Goal: Task Accomplishment & Management: Use online tool/utility

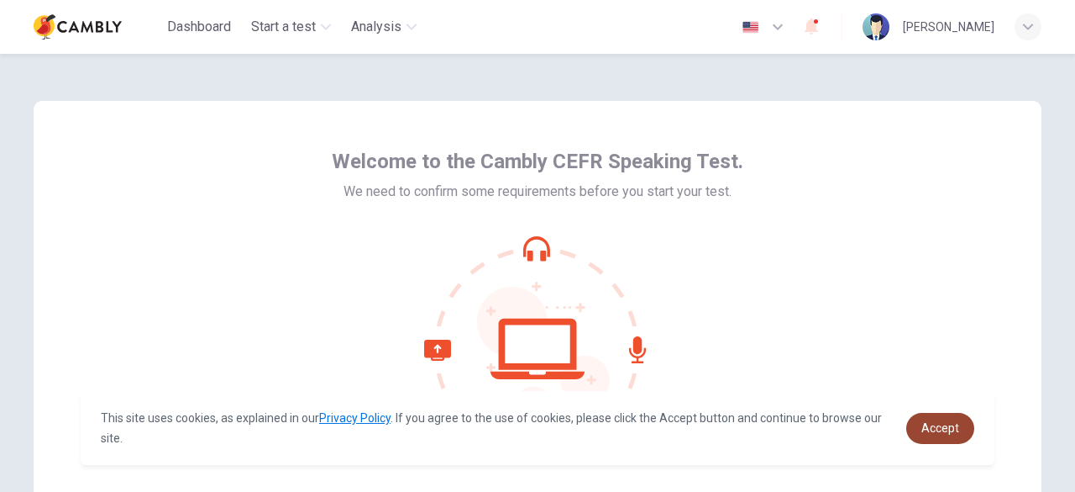
click at [938, 426] on span "Accept" at bounding box center [941, 427] width 38 height 13
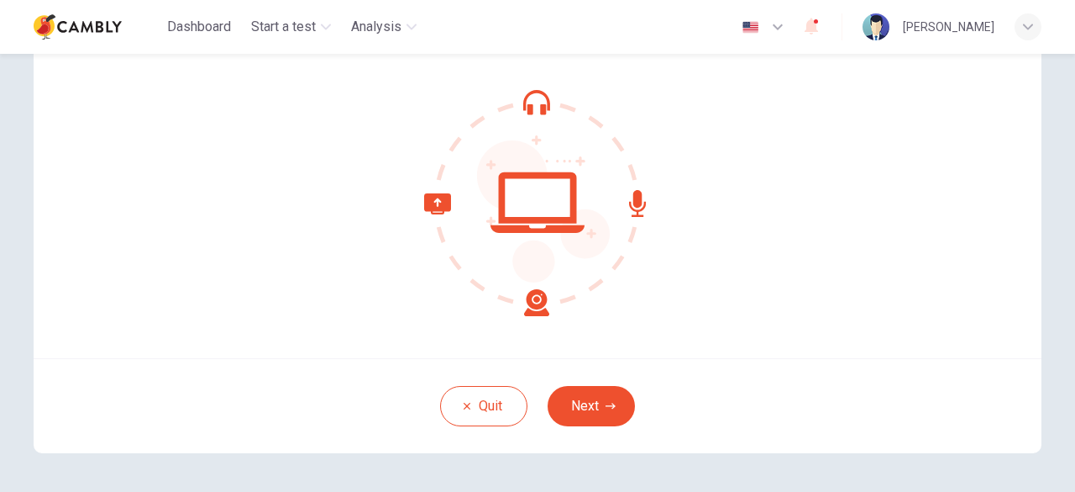
scroll to position [208, 0]
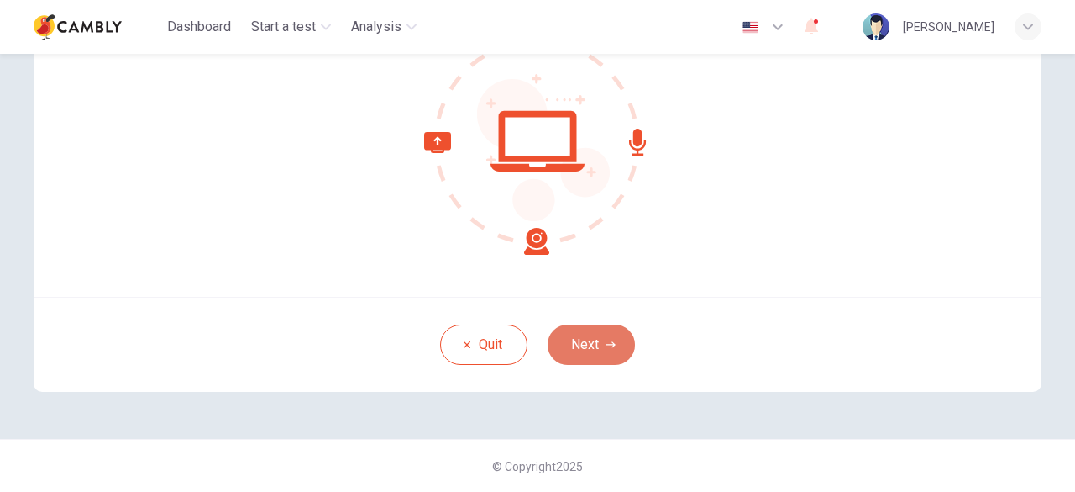
click at [595, 334] on button "Next" at bounding box center [591, 344] width 87 height 40
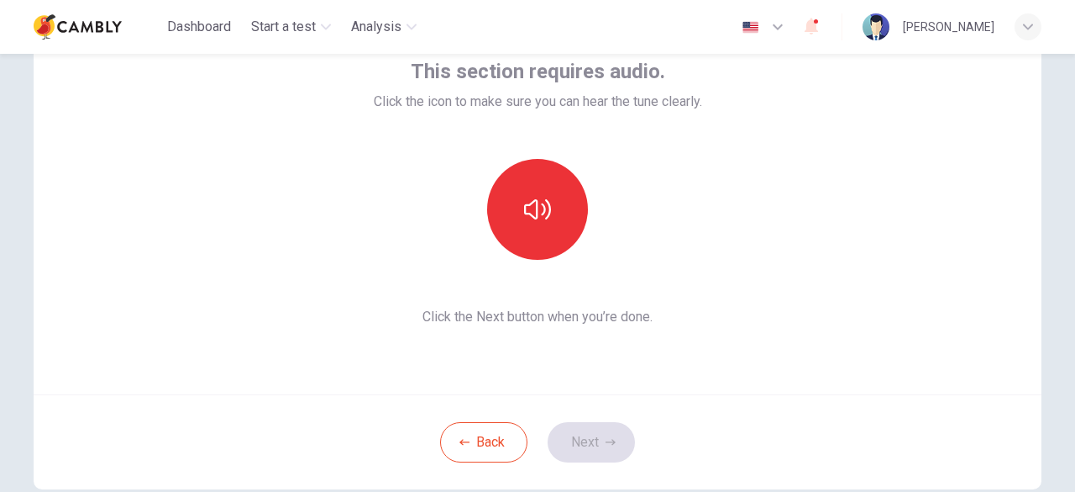
scroll to position [40, 0]
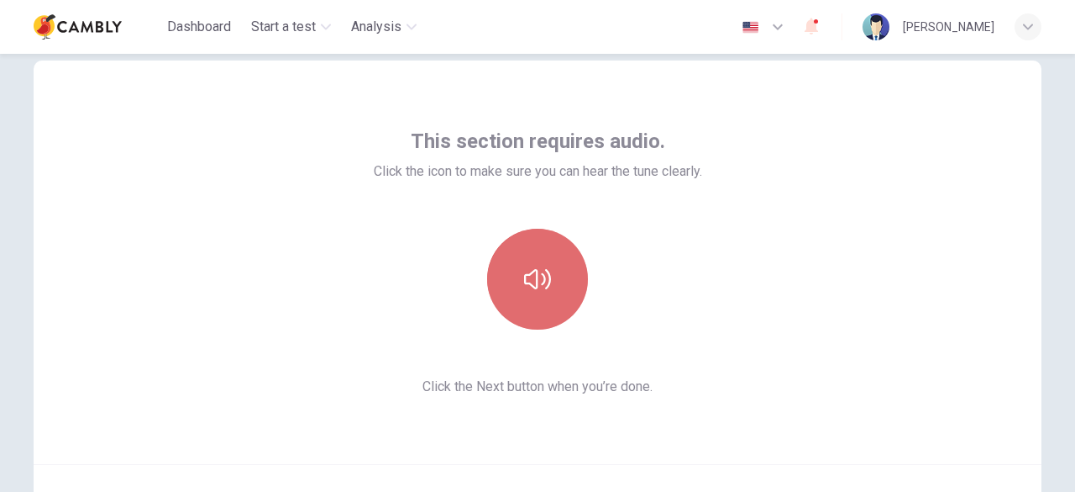
click at [543, 268] on icon "button" at bounding box center [537, 279] width 27 height 27
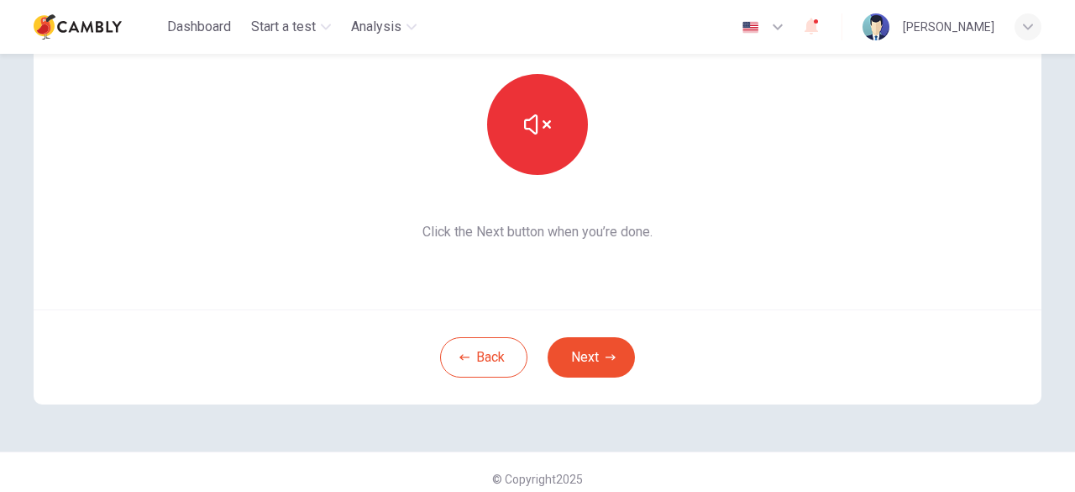
scroll to position [204, 0]
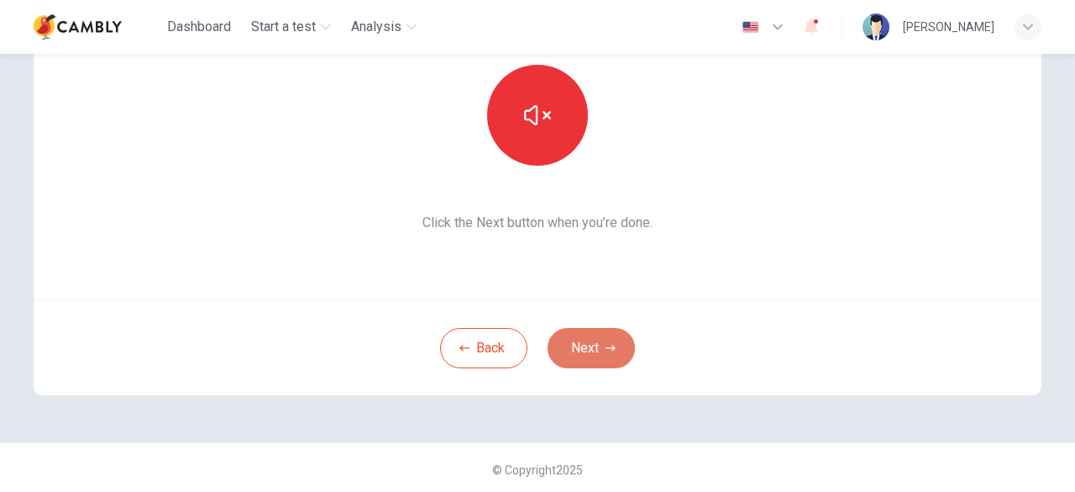
click at [615, 345] on button "Next" at bounding box center [591, 348] width 87 height 40
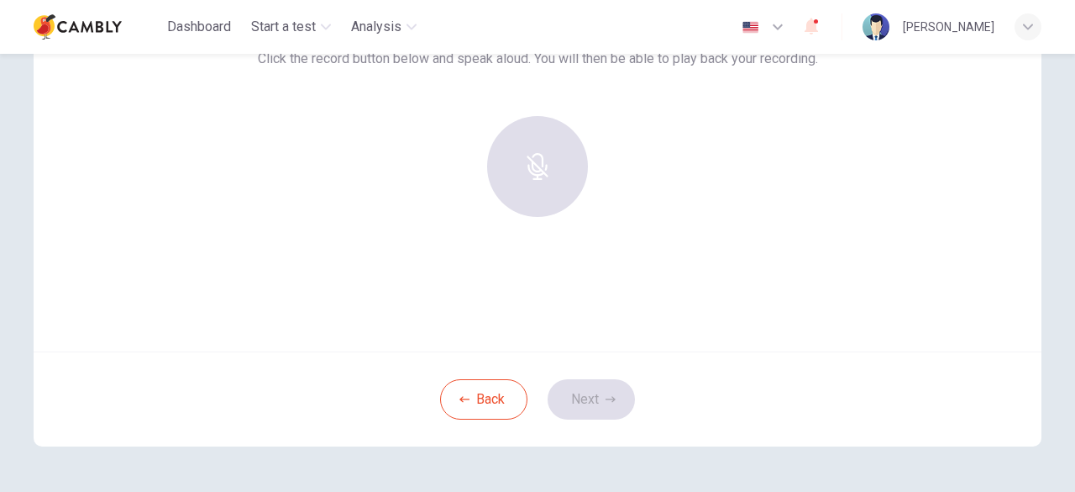
scroll to position [103, 0]
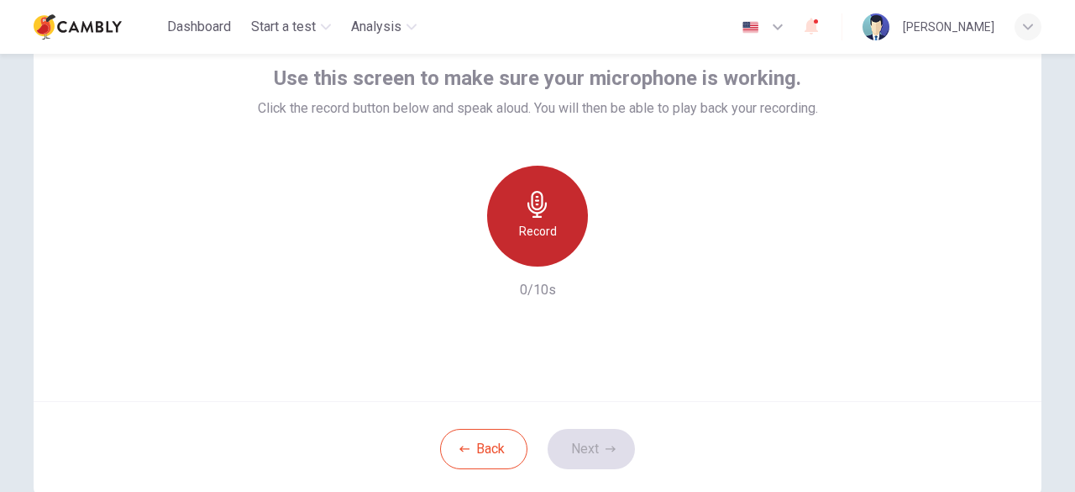
click at [546, 232] on h6 "Record" at bounding box center [538, 231] width 38 height 20
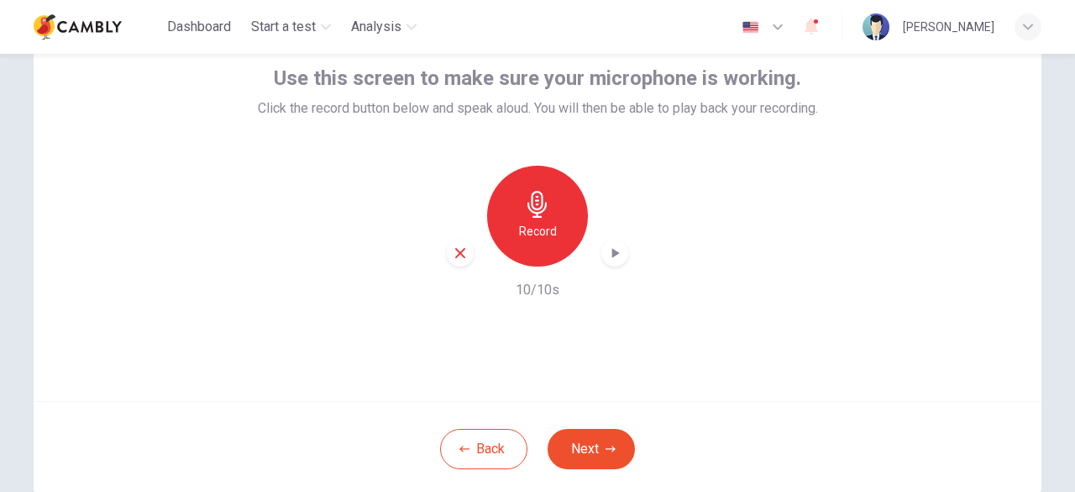
click at [613, 250] on icon "button" at bounding box center [617, 253] width 8 height 10
click at [586, 444] on button "Next" at bounding box center [591, 449] width 87 height 40
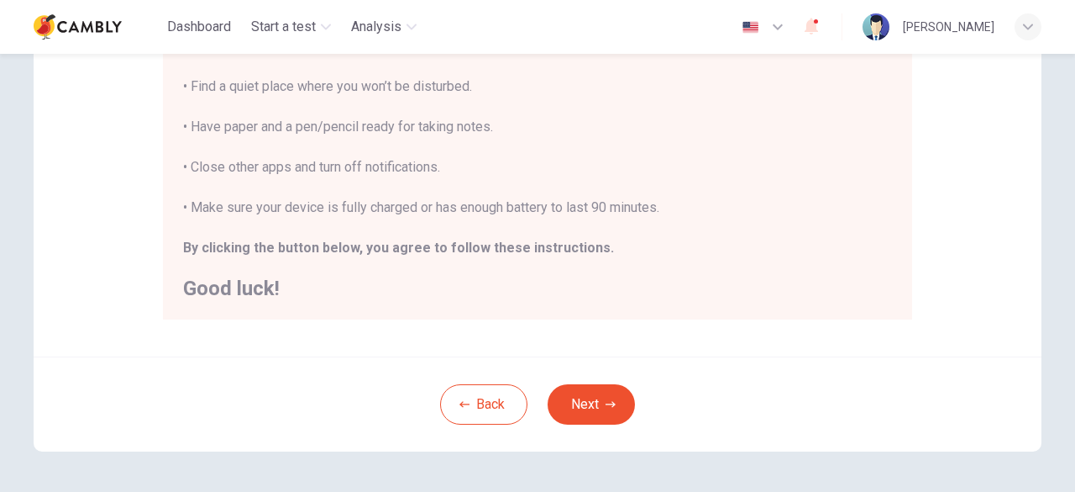
scroll to position [442, 0]
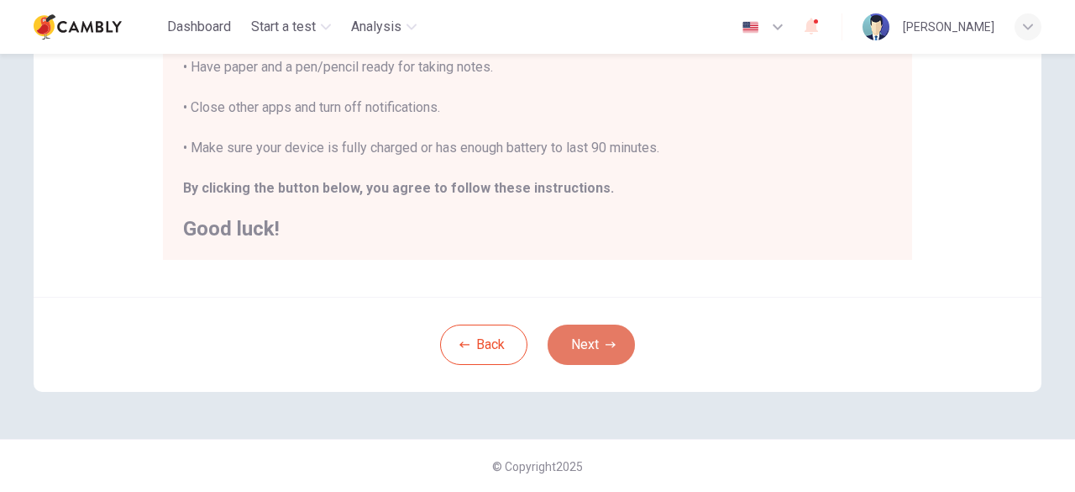
click at [613, 340] on button "Next" at bounding box center [591, 344] width 87 height 40
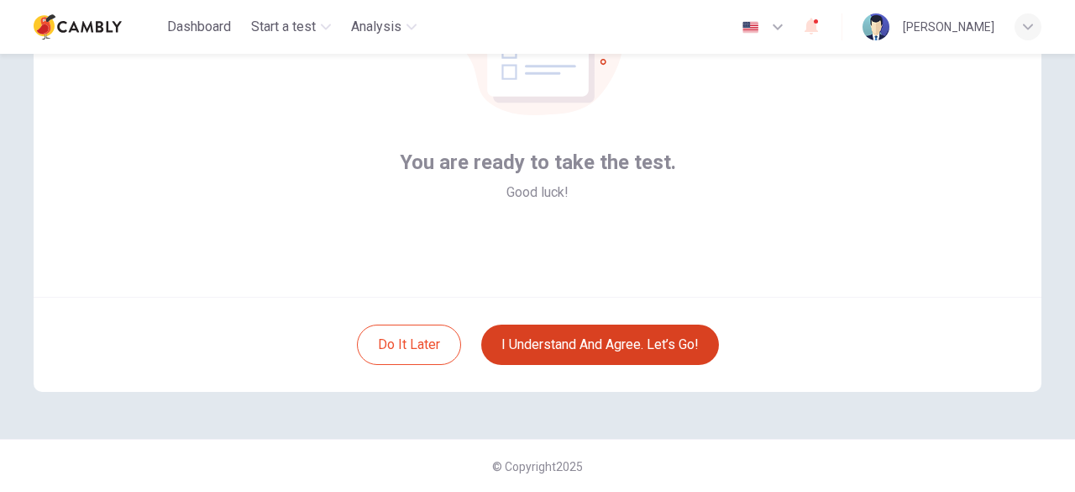
click at [628, 333] on button "I understand and agree. Let’s go!" at bounding box center [600, 344] width 238 height 40
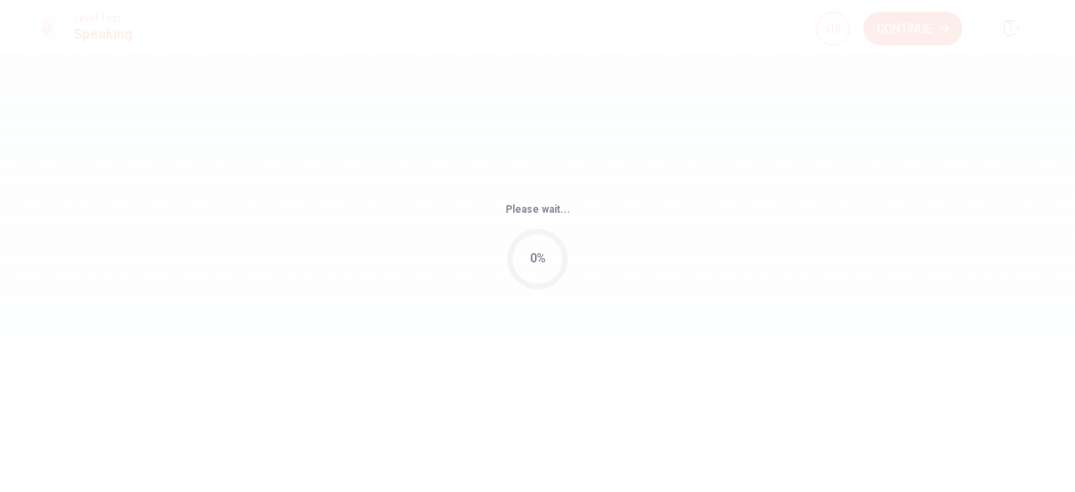
drag, startPoint x: 1075, startPoint y: 280, endPoint x: 1074, endPoint y: 250, distance: 30.3
click at [1074, 250] on div "Please wait... 0%" at bounding box center [537, 246] width 1075 height 492
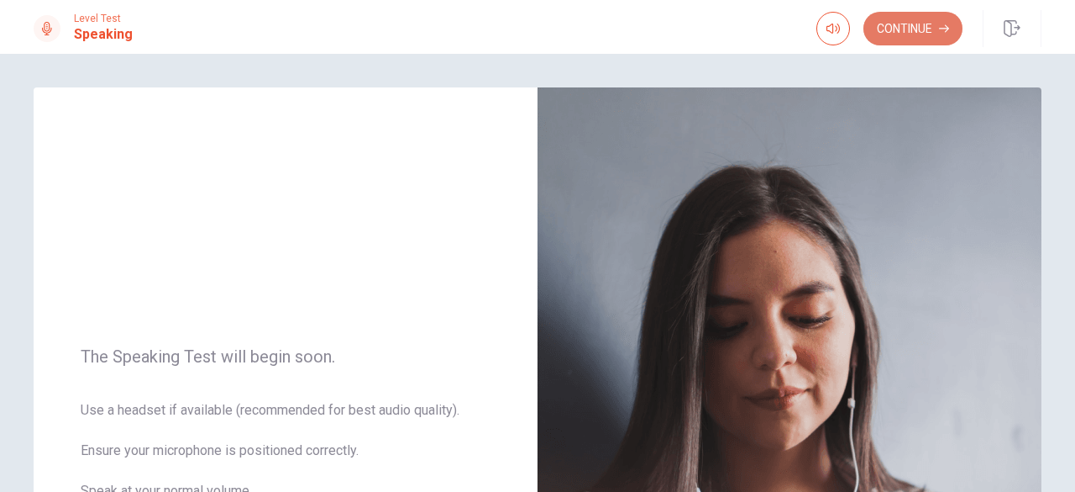
click at [912, 20] on button "Continue" at bounding box center [913, 29] width 99 height 34
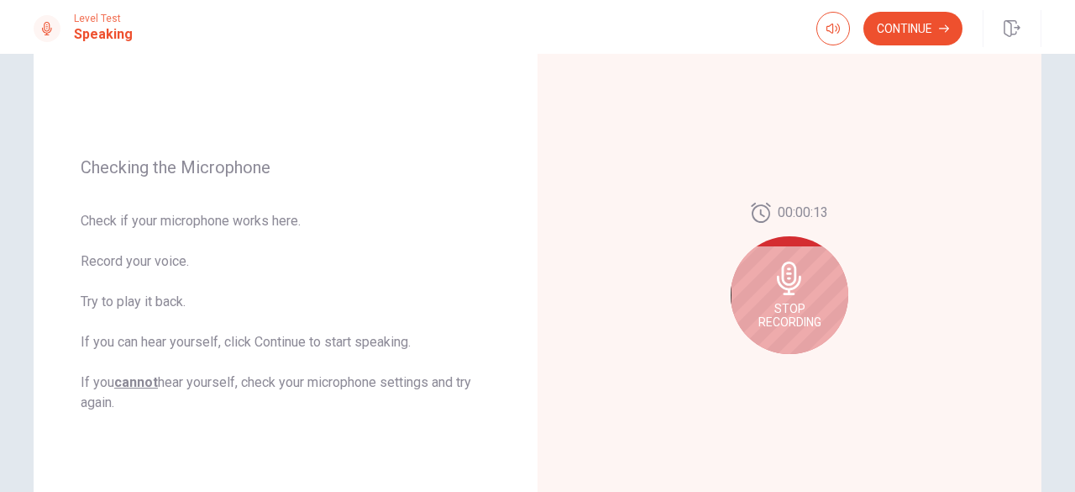
scroll to position [173, 0]
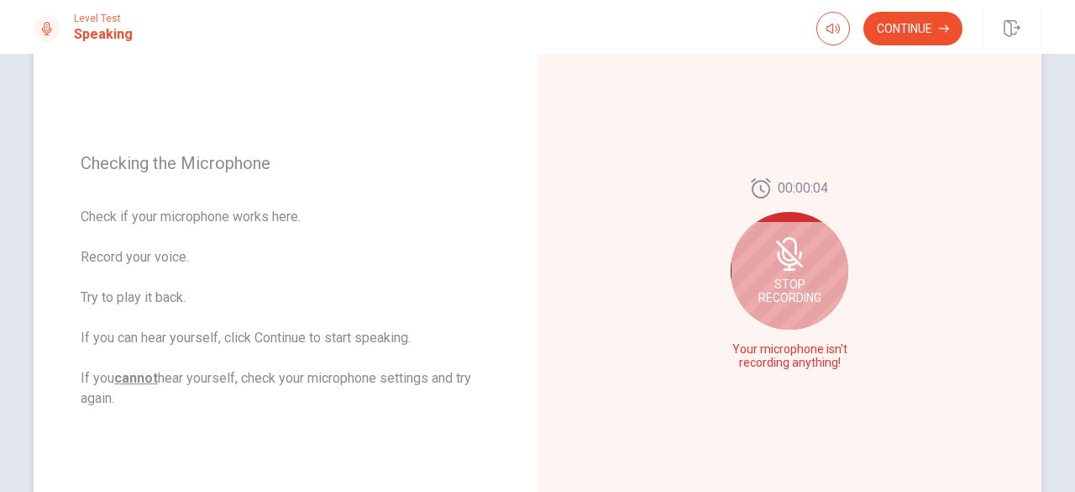
click at [763, 269] on div "Stop Recording" at bounding box center [790, 271] width 118 height 118
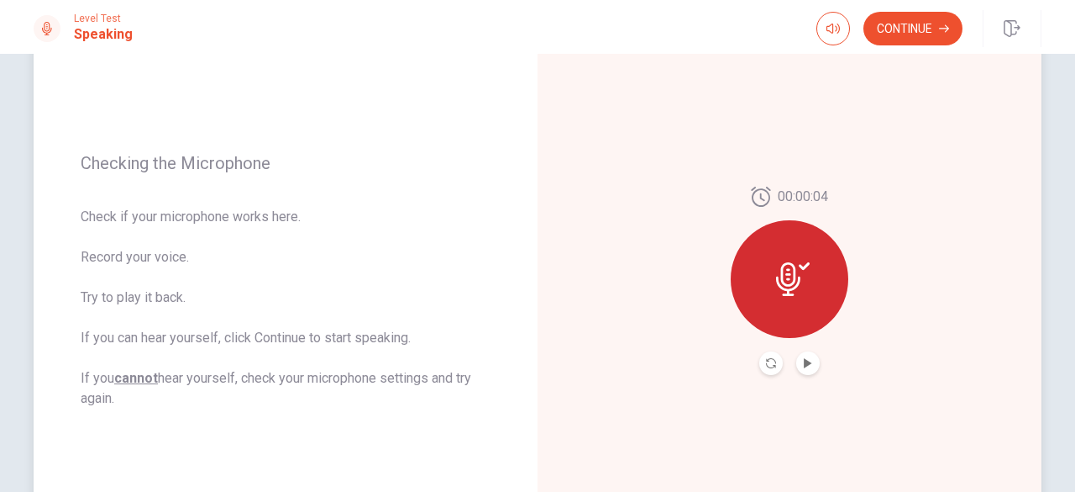
click at [776, 285] on icon at bounding box center [788, 279] width 24 height 34
click at [804, 365] on icon "Play Audio" at bounding box center [808, 363] width 8 height 10
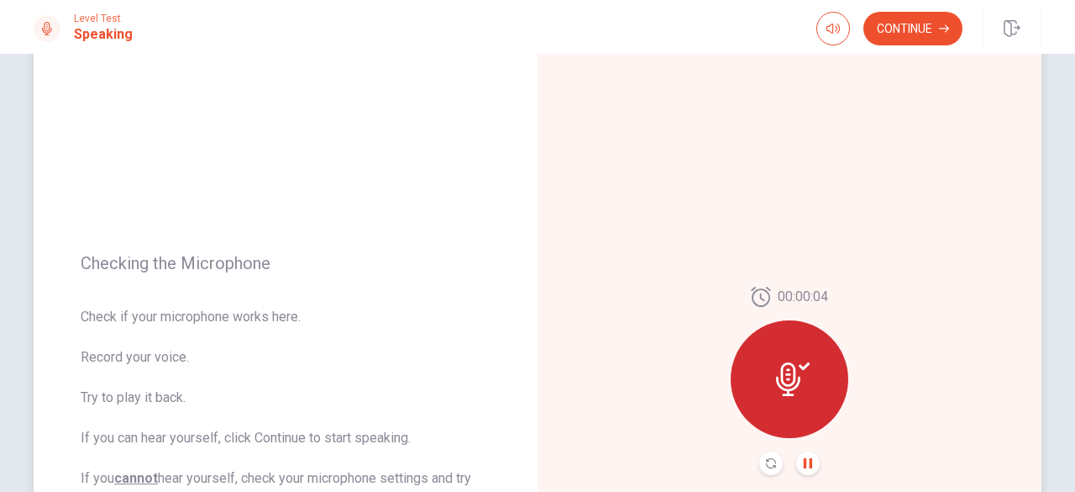
scroll to position [72, 0]
click at [776, 376] on icon at bounding box center [793, 380] width 34 height 34
click at [803, 468] on icon "Play Audio" at bounding box center [808, 464] width 10 height 10
click at [797, 377] on icon at bounding box center [793, 380] width 34 height 34
click at [766, 465] on icon "Record Again" at bounding box center [771, 464] width 10 height 10
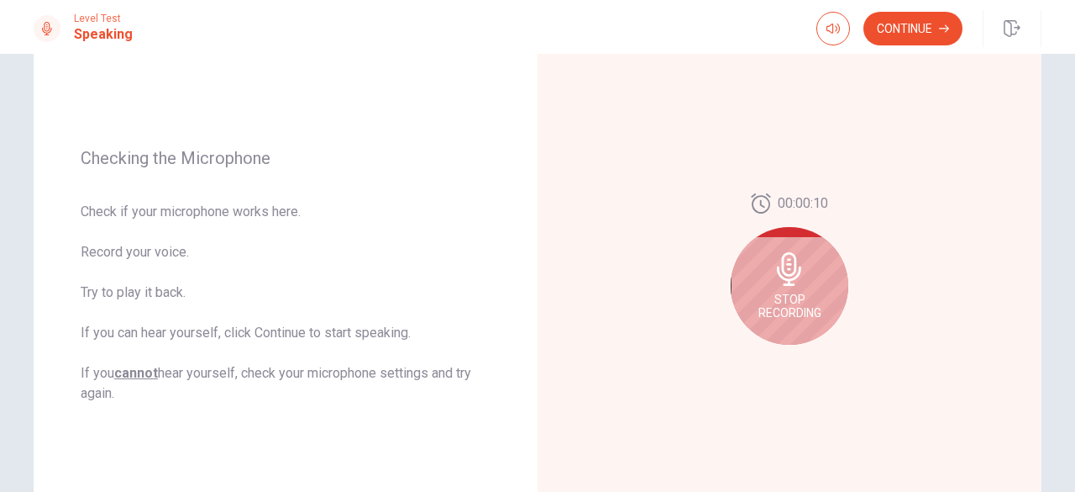
scroll to position [180, 0]
click at [798, 299] on span "Stop Recording" at bounding box center [790, 304] width 63 height 27
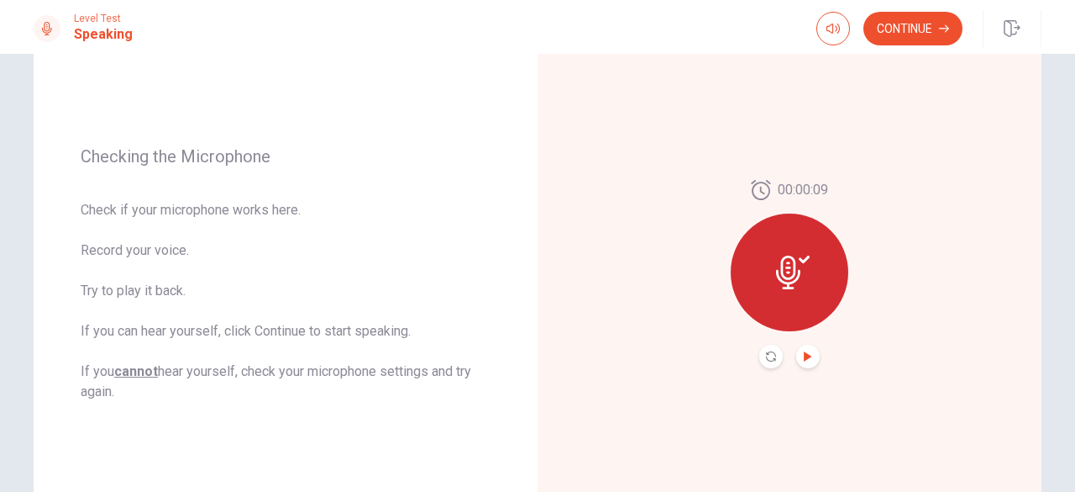
click at [804, 354] on icon "Play Audio" at bounding box center [808, 356] width 8 height 10
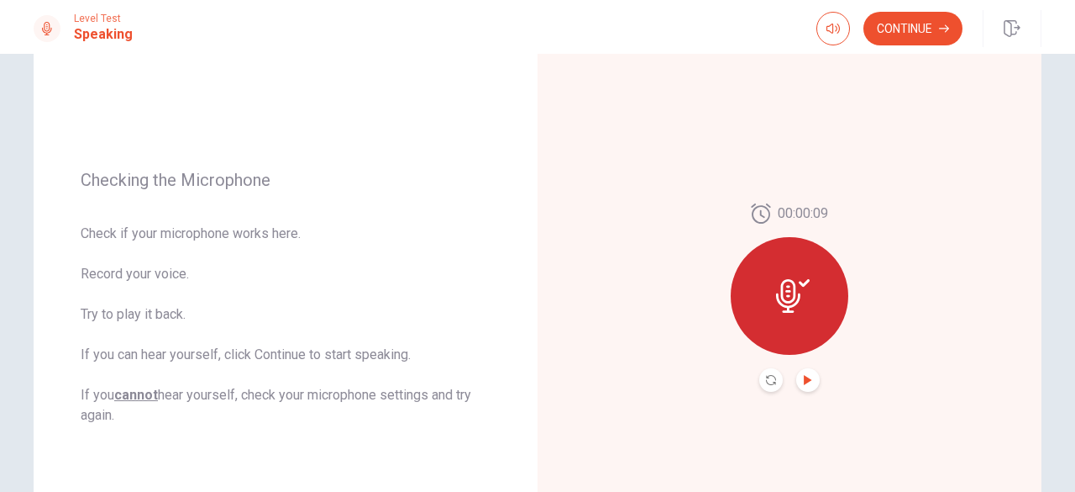
scroll to position [158, 0]
click at [926, 39] on button "Continue" at bounding box center [913, 29] width 99 height 34
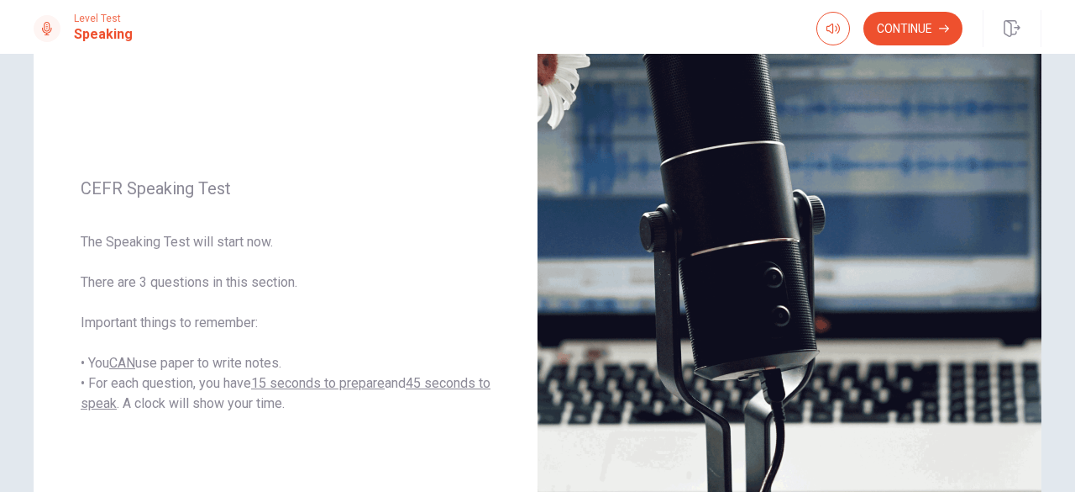
drag, startPoint x: 1066, startPoint y: 178, endPoint x: 1075, endPoint y: 250, distance: 71.9
click at [1075, 250] on div "CEFR Speaking Test The Speaking Test will start now. There are 3 questions in t…" at bounding box center [537, 273] width 1075 height 438
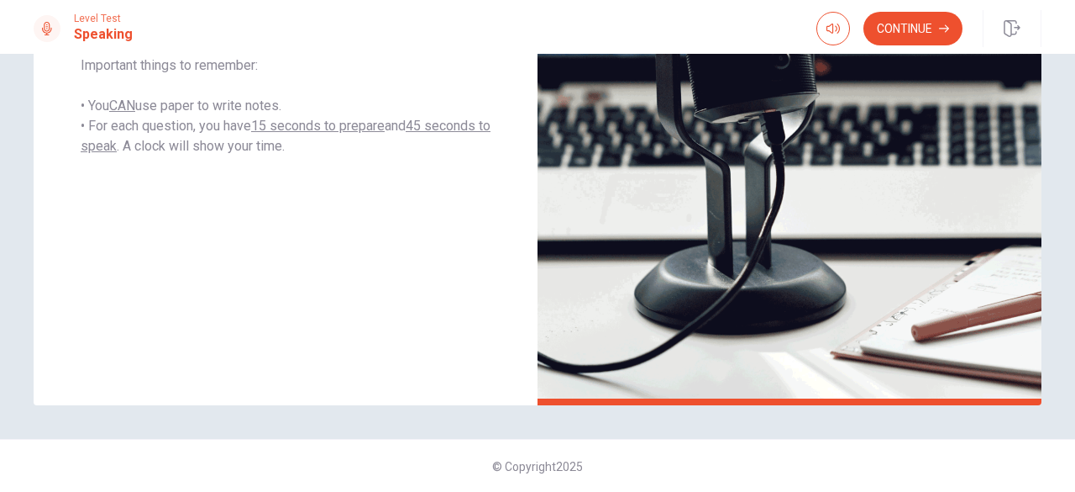
scroll to position [227, 0]
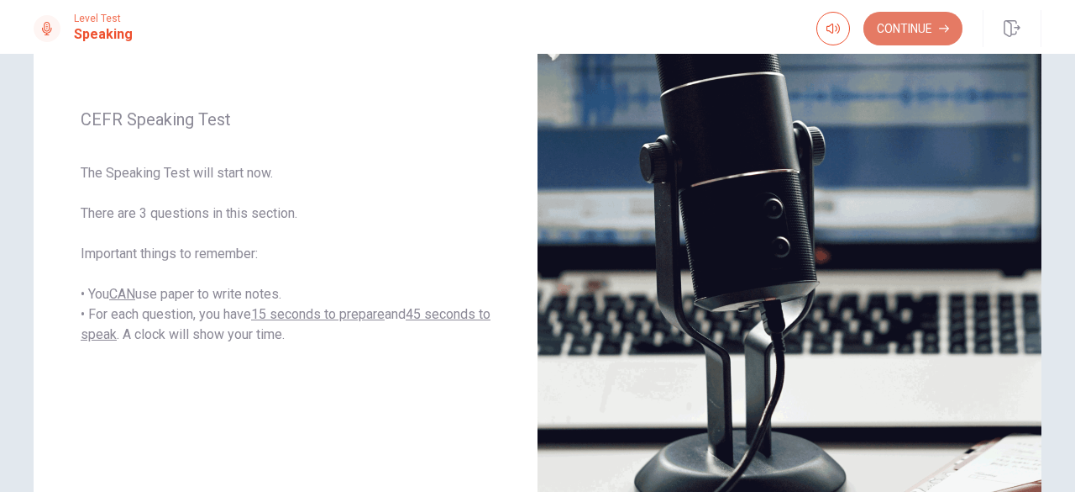
click at [931, 19] on button "Continue" at bounding box center [913, 29] width 99 height 34
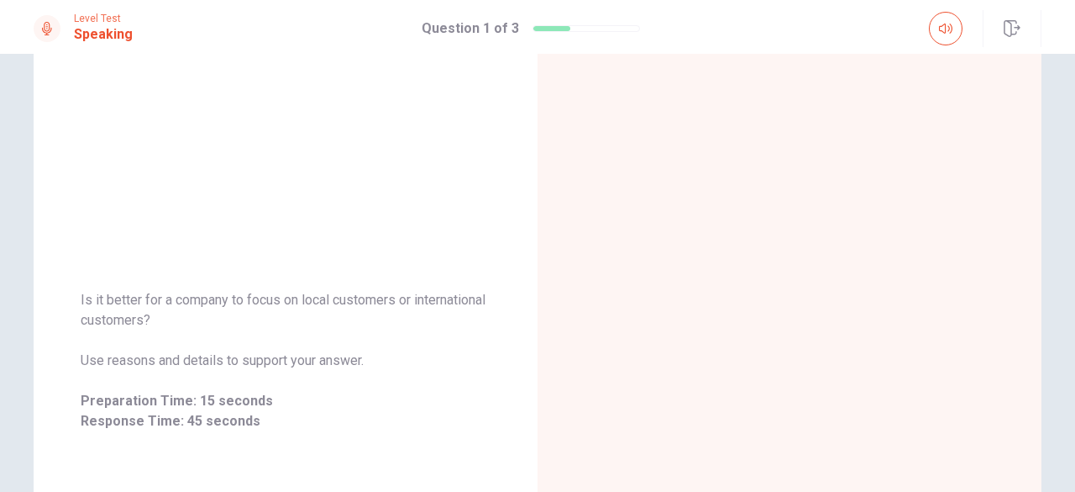
scroll to position [108, 0]
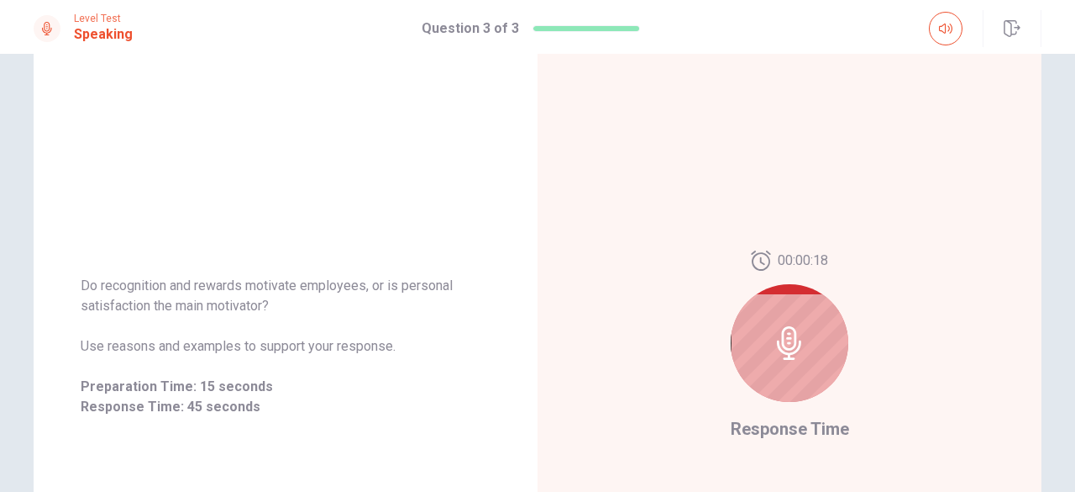
click at [1054, 173] on div "Do recognition and rewards motivate employees, or is personal satisfaction the …" at bounding box center [538, 346] width 1062 height 733
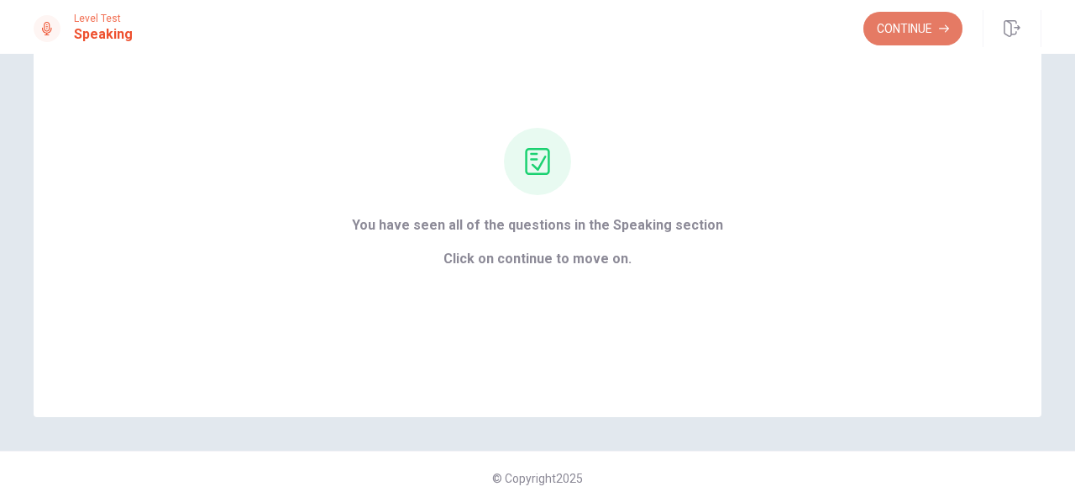
click at [916, 26] on button "Continue" at bounding box center [913, 29] width 99 height 34
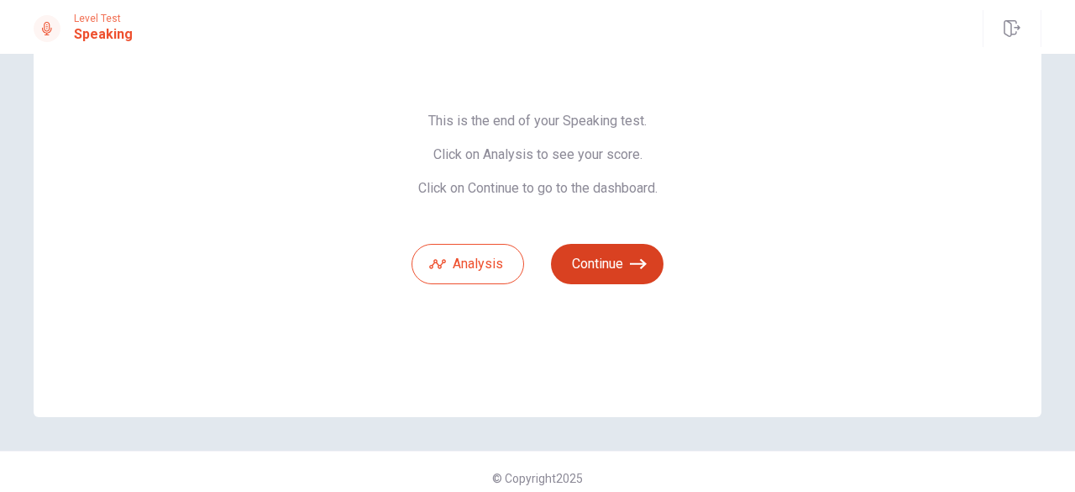
click at [593, 261] on button "Continue" at bounding box center [607, 264] width 113 height 40
